Goal: Check status: Check status

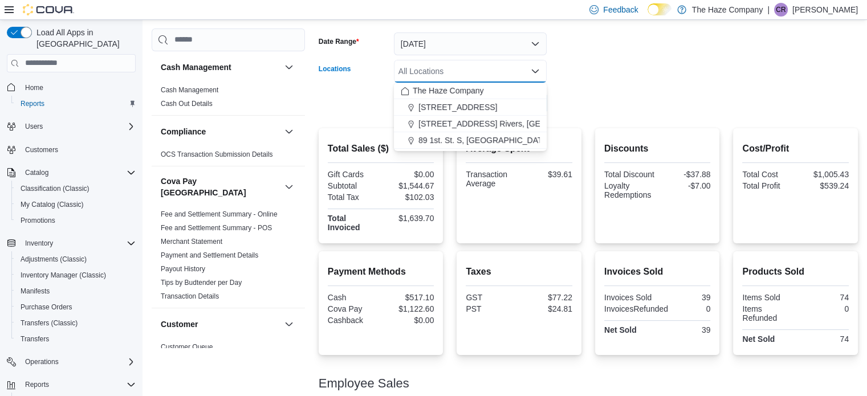
click at [472, 104] on span "[STREET_ADDRESS]" at bounding box center [457, 106] width 79 height 11
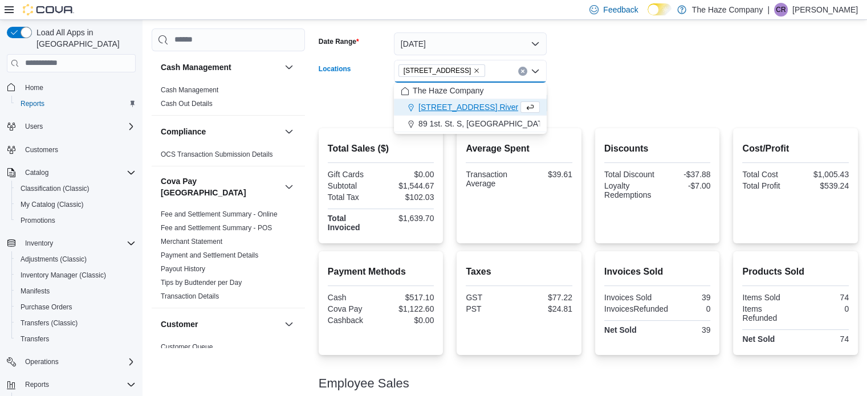
scroll to position [864, 0]
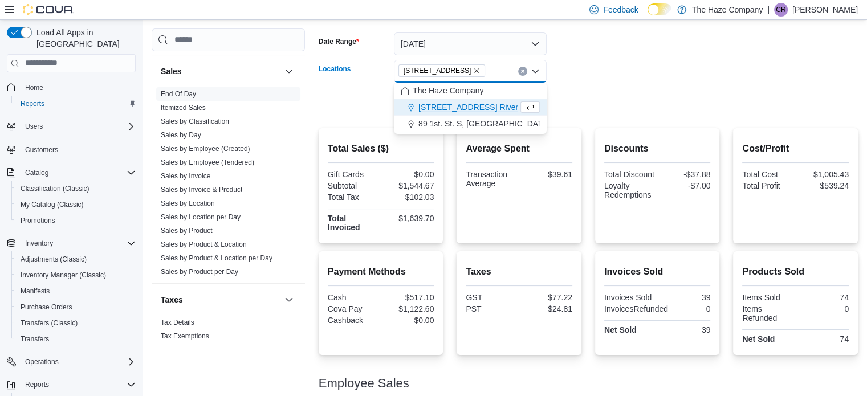
click at [628, 68] on form "Date Range [DATE] Locations [STREET_ADDRESS] Combo box. Selected. [STREET_ADDRE…" at bounding box center [587, 67] width 539 height 96
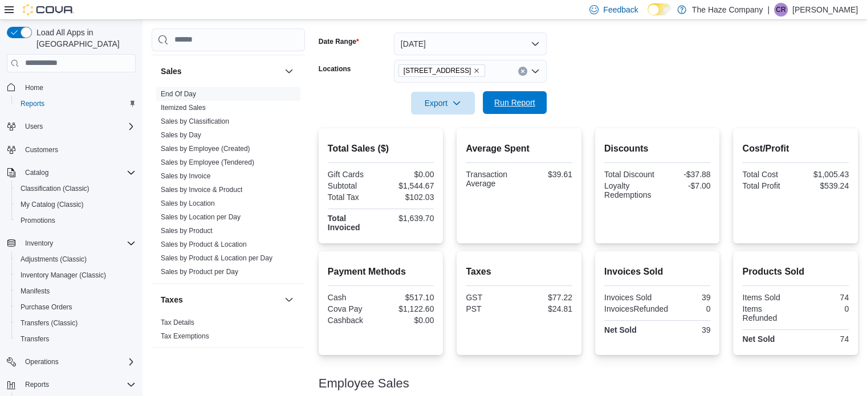
click at [522, 107] on span "Run Report" at bounding box center [514, 102] width 41 height 11
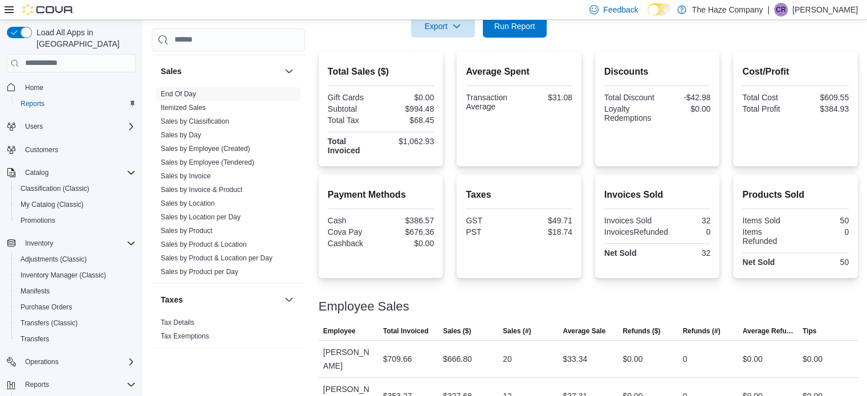
scroll to position [127, 0]
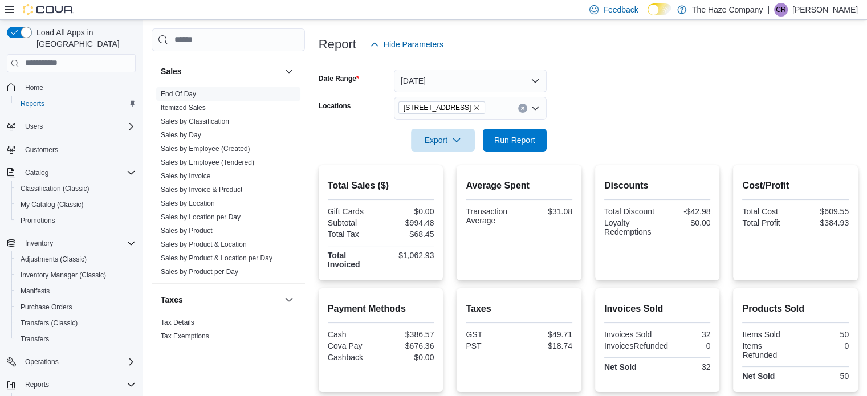
click at [480, 109] on icon "Remove 103 Broadway St. Glenboro, MB from selection in this group" at bounding box center [476, 107] width 7 height 7
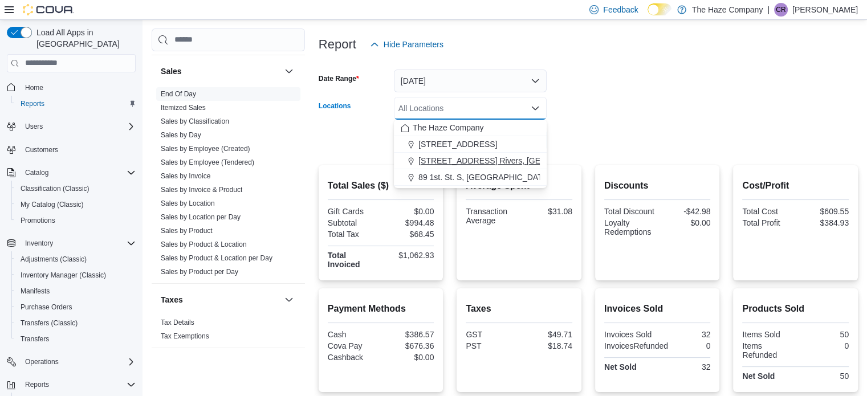
click at [481, 159] on span "[STREET_ADDRESS] Rivers, [GEOGRAPHIC_DATA]" at bounding box center [513, 160] width 191 height 11
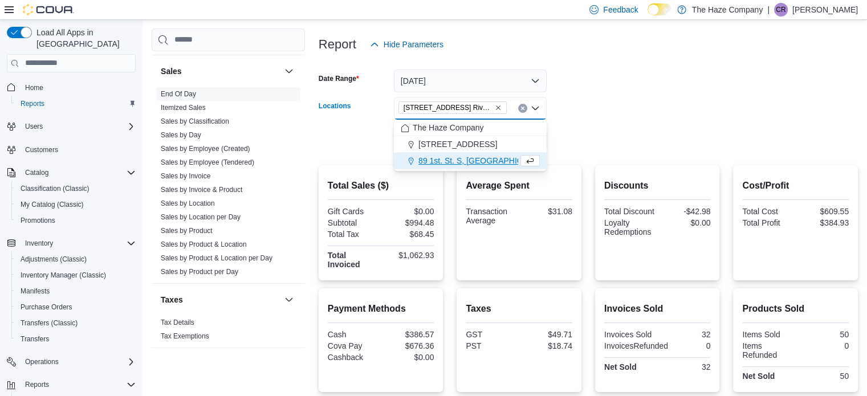
click at [583, 136] on form "Date Range [DATE] Locations [STREET_ADDRESS] Rivers, MB Combo box. Selected. [S…" at bounding box center [587, 104] width 539 height 96
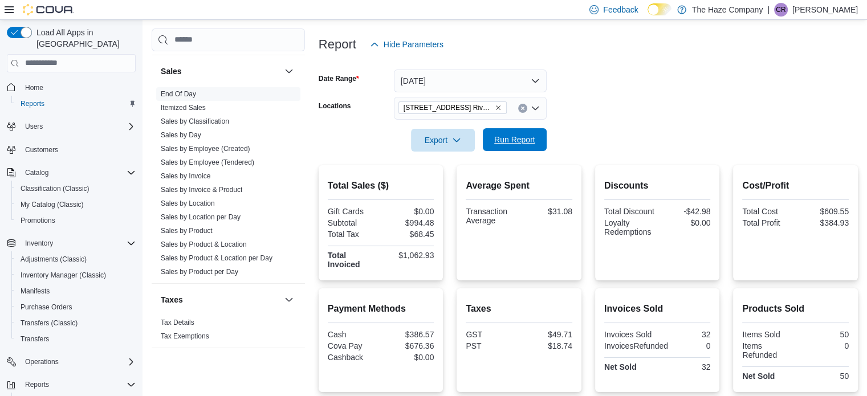
click at [508, 141] on span "Run Report" at bounding box center [514, 139] width 41 height 11
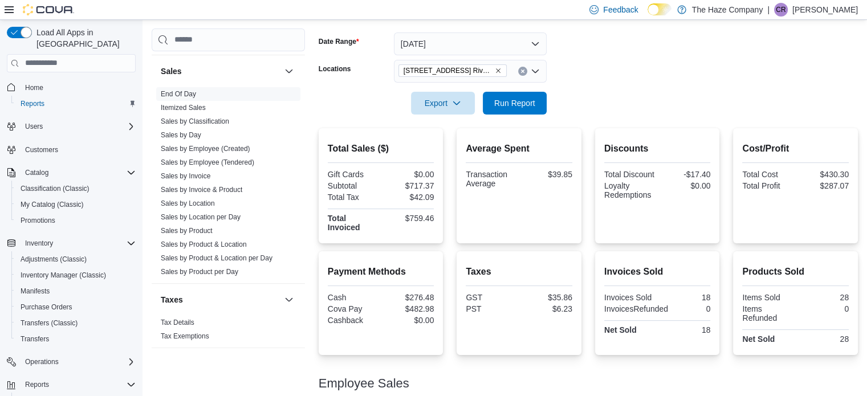
scroll to position [97, 0]
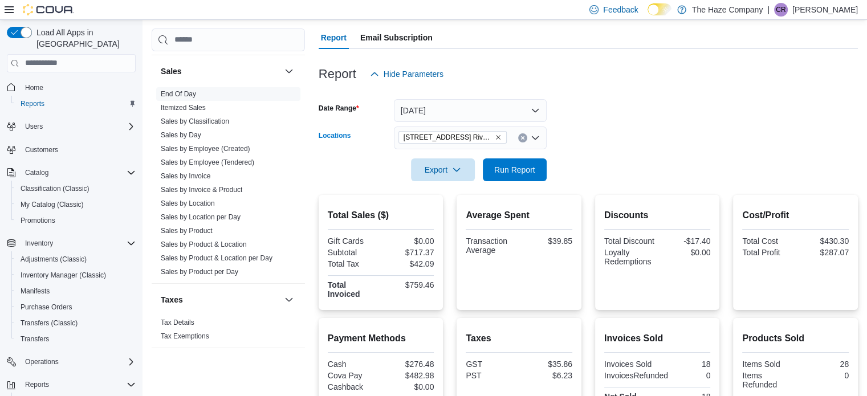
click at [496, 138] on icon "Remove 241 1st Ave. Rivers, MB from selection in this group" at bounding box center [498, 137] width 5 height 5
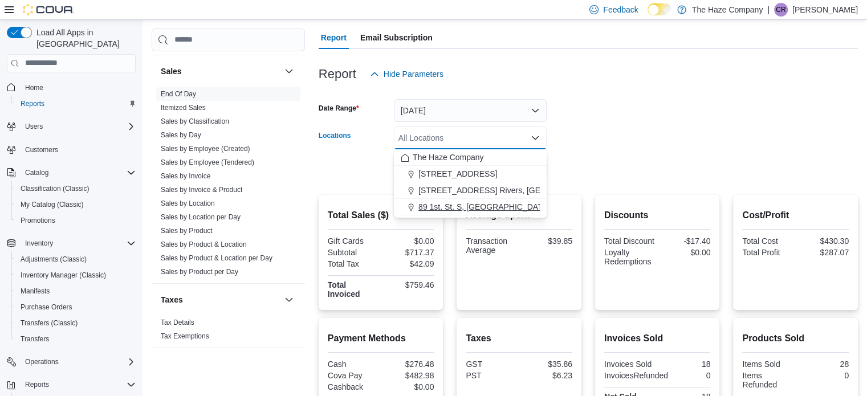
click at [476, 206] on span "89 1st. St. S, [GEOGRAPHIC_DATA], MB" at bounding box center [492, 206] width 148 height 11
click at [629, 146] on form "Date Range [DATE] Locations 89 1st. St. S, [PERSON_NAME], MB Combo box. Selecte…" at bounding box center [587, 133] width 539 height 96
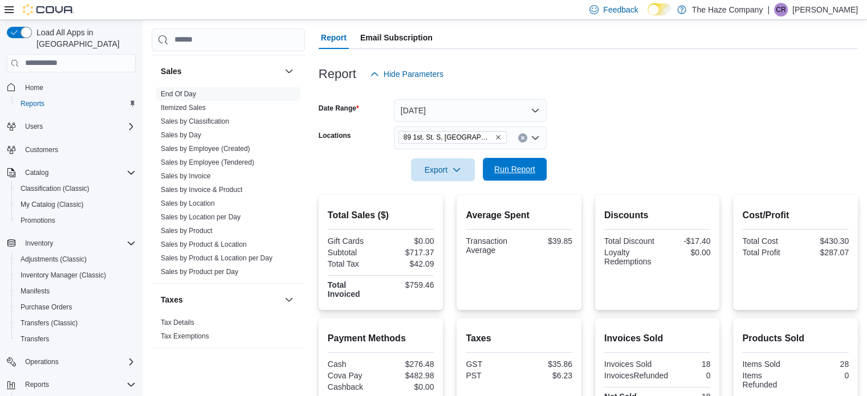
click at [515, 173] on span "Run Report" at bounding box center [514, 169] width 41 height 11
click at [495, 138] on icon "Remove 89 1st. St. S, Souris, MB from selection in this group" at bounding box center [498, 137] width 7 height 7
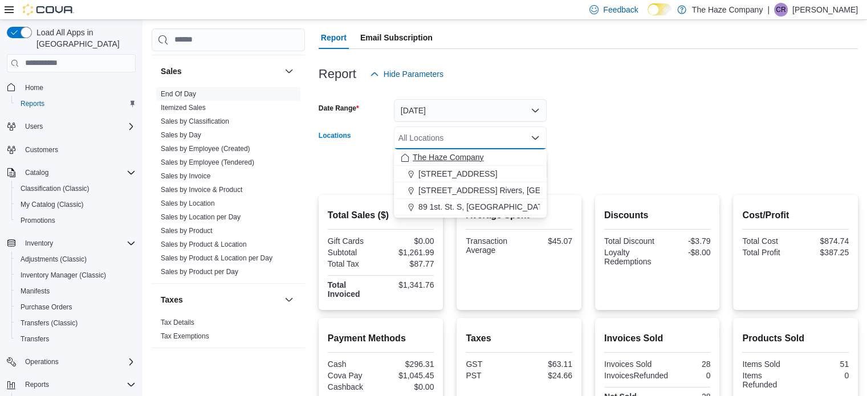
click at [485, 153] on div "The Haze Company" at bounding box center [470, 157] width 139 height 11
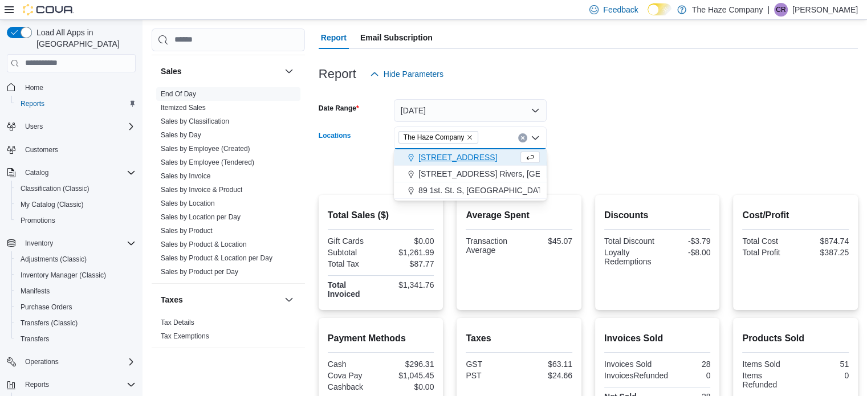
click at [615, 126] on form "Date Range [DATE] Locations The Haze Company Combo box. Selected. The Haze Comp…" at bounding box center [587, 133] width 539 height 96
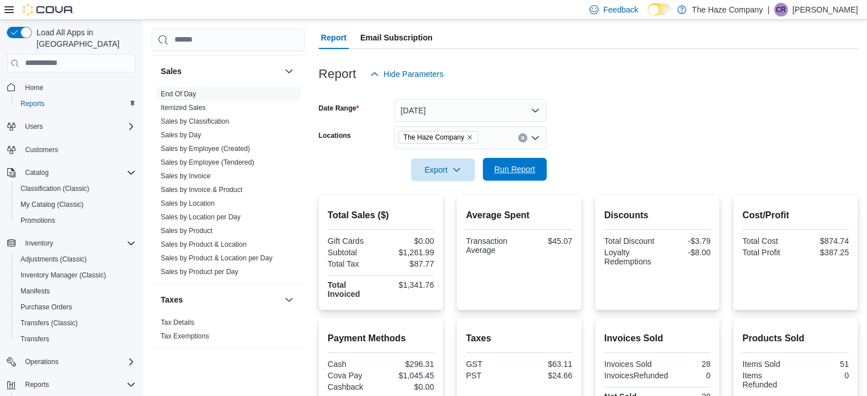
click at [526, 171] on span "Run Report" at bounding box center [514, 169] width 41 height 11
click at [518, 166] on span "Run Report" at bounding box center [514, 169] width 41 height 11
